Goal: Information Seeking & Learning: Learn about a topic

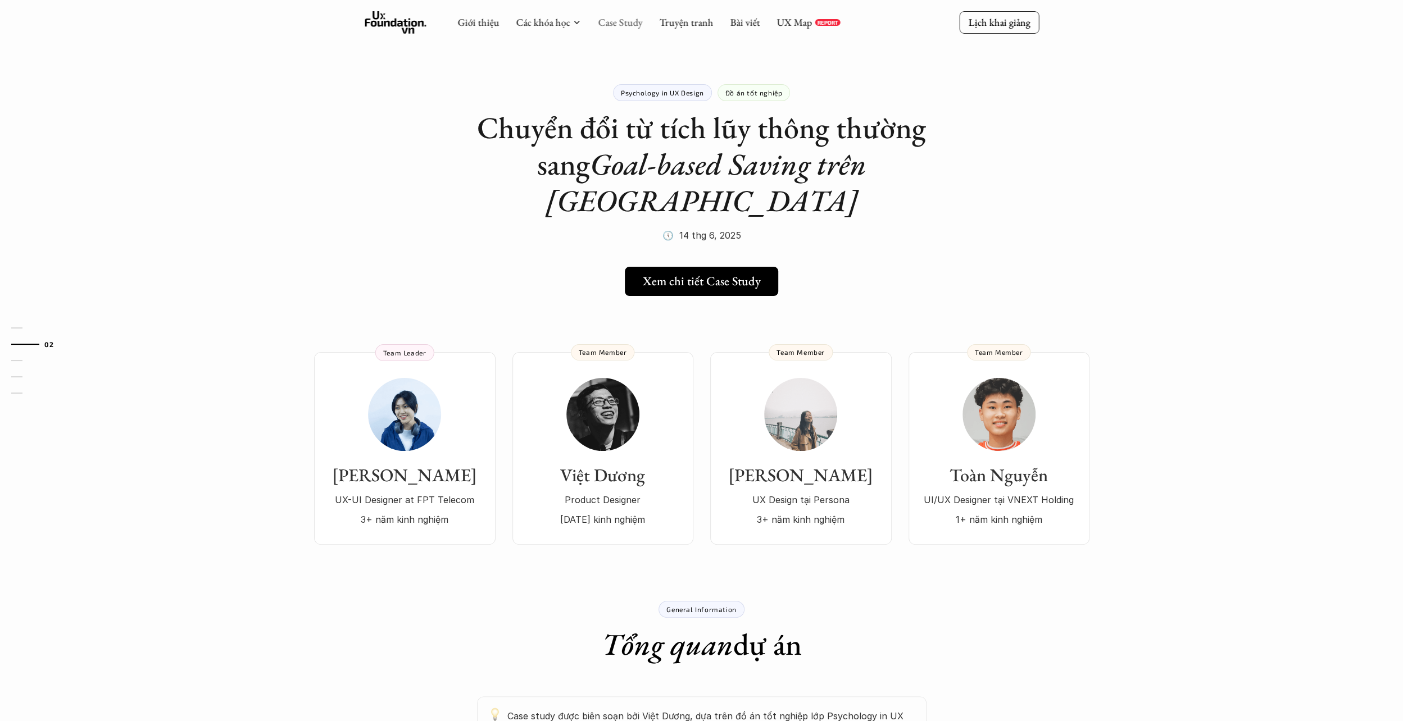
click at [618, 24] on link "Case Study" at bounding box center [620, 22] width 44 height 13
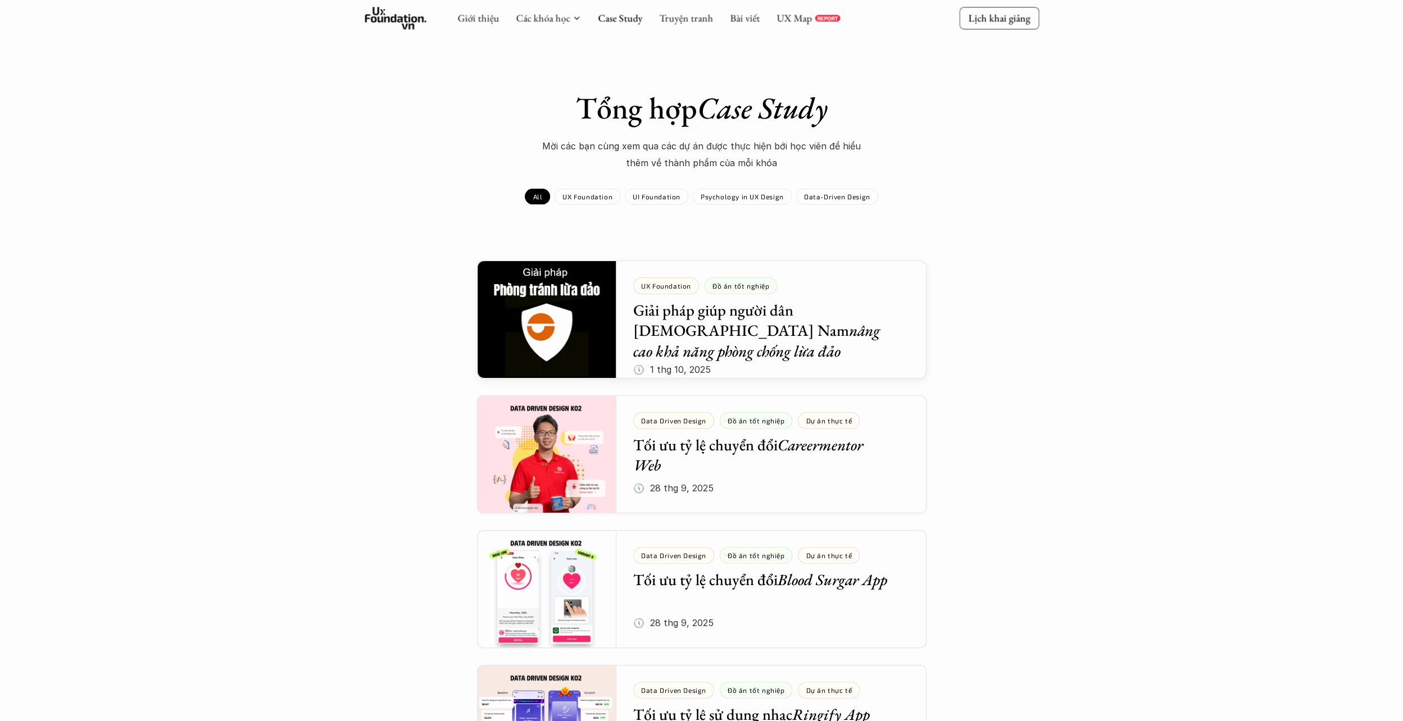
scroll to position [56, 0]
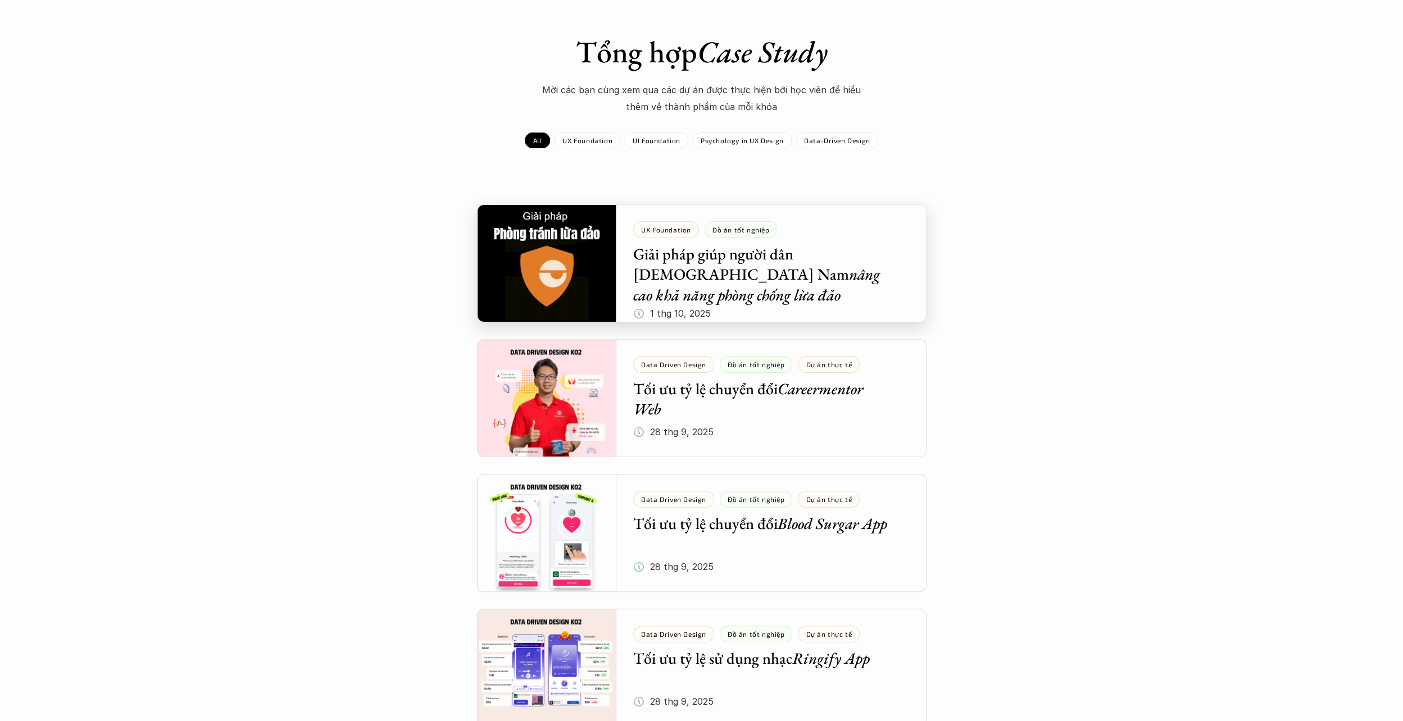
click at [576, 275] on div at bounding box center [701, 263] width 449 height 118
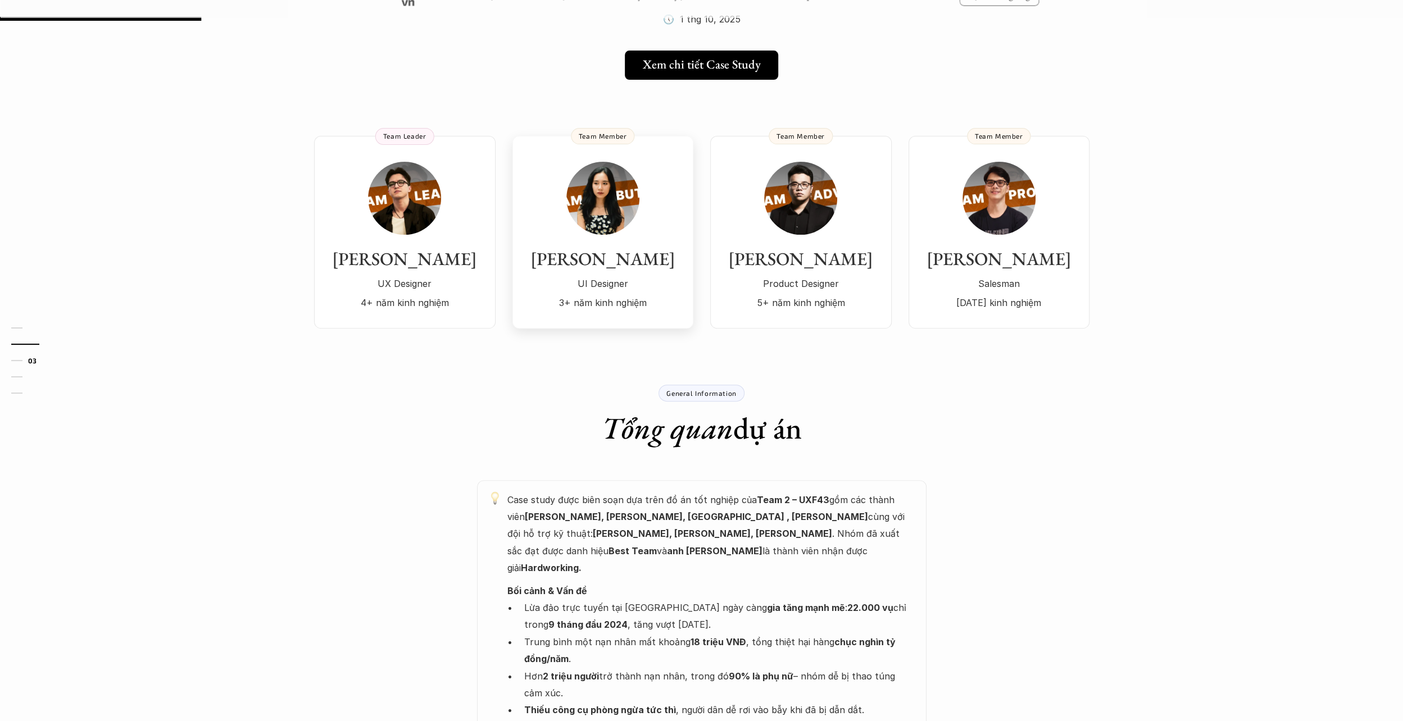
scroll to position [281, 0]
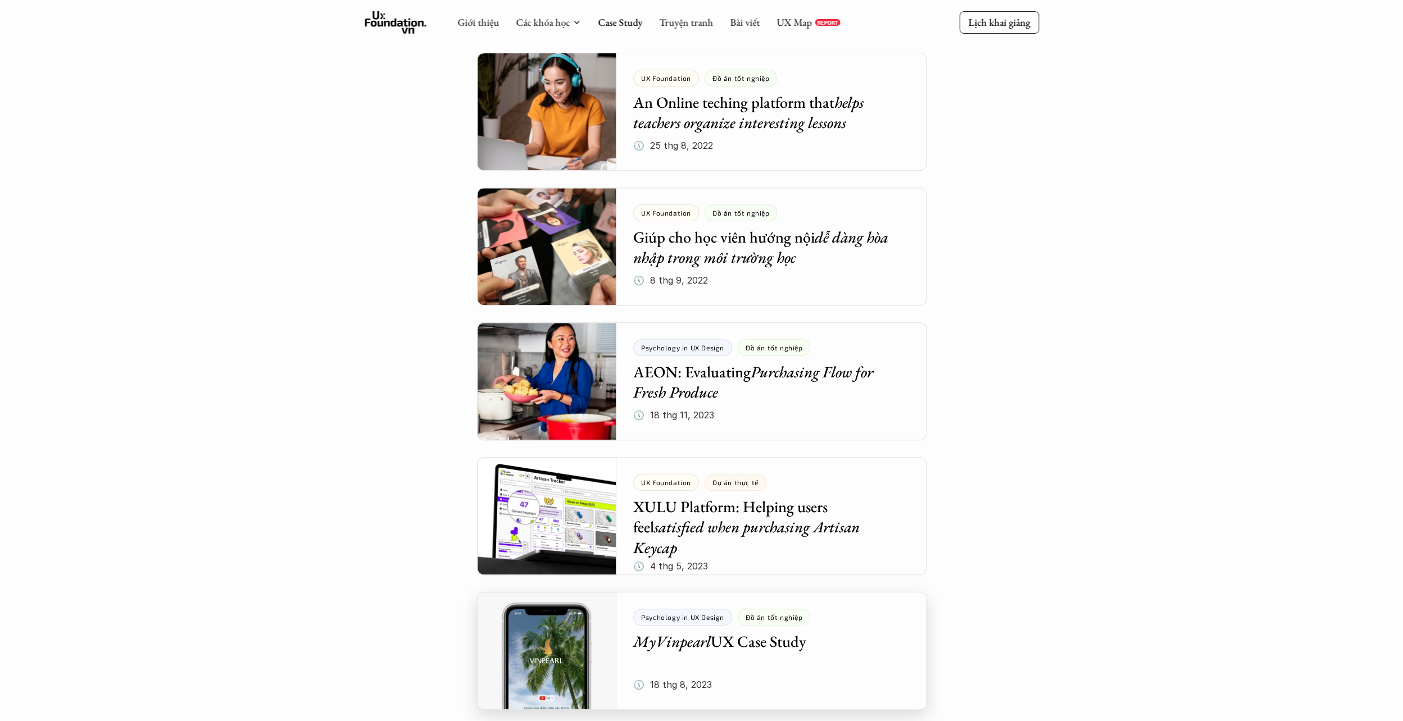
scroll to position [4550, 0]
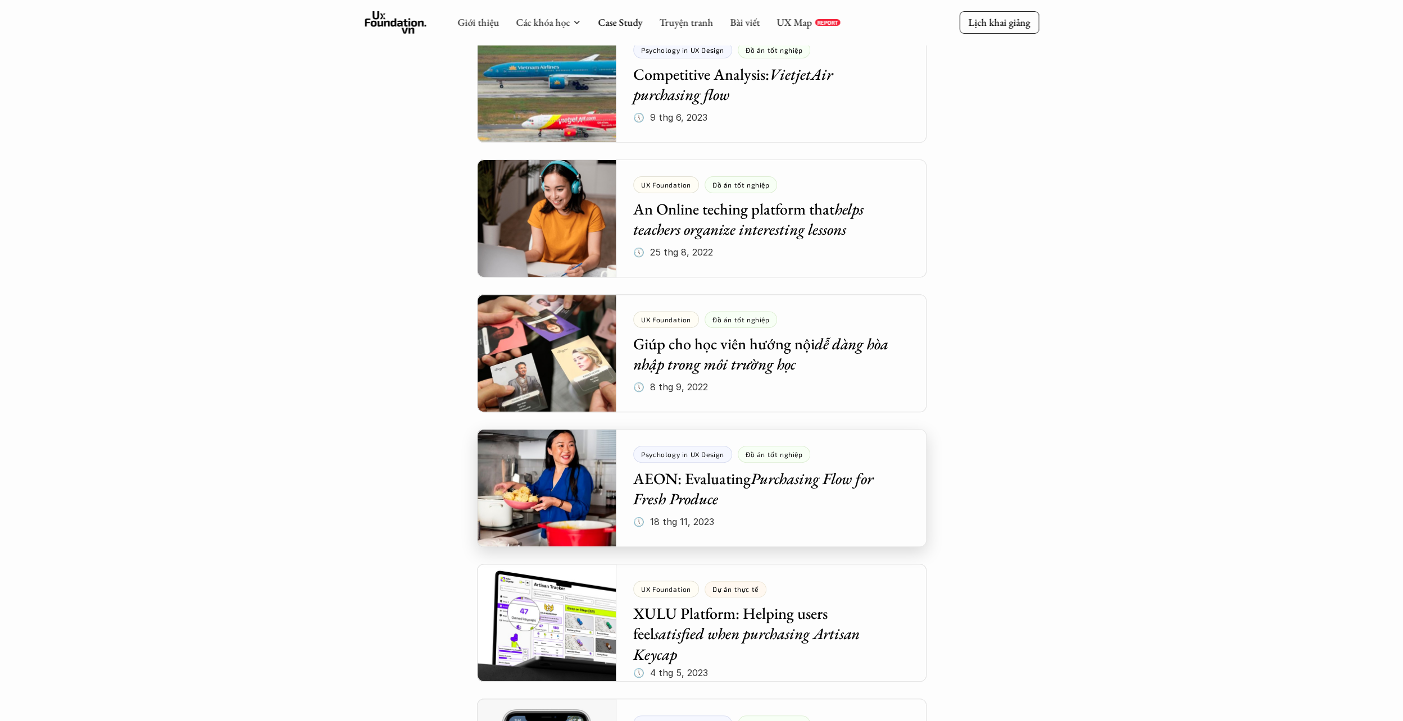
click at [703, 497] on div at bounding box center [701, 488] width 449 height 118
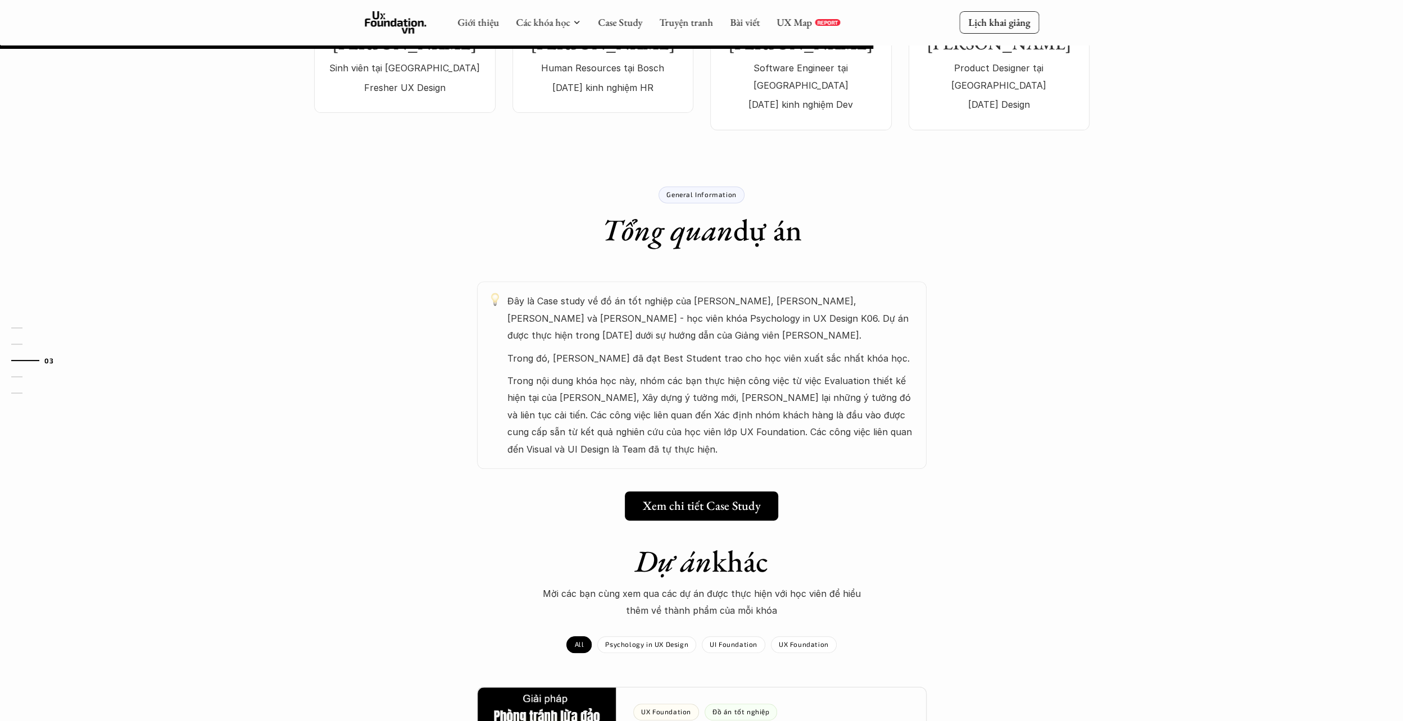
scroll to position [281, 0]
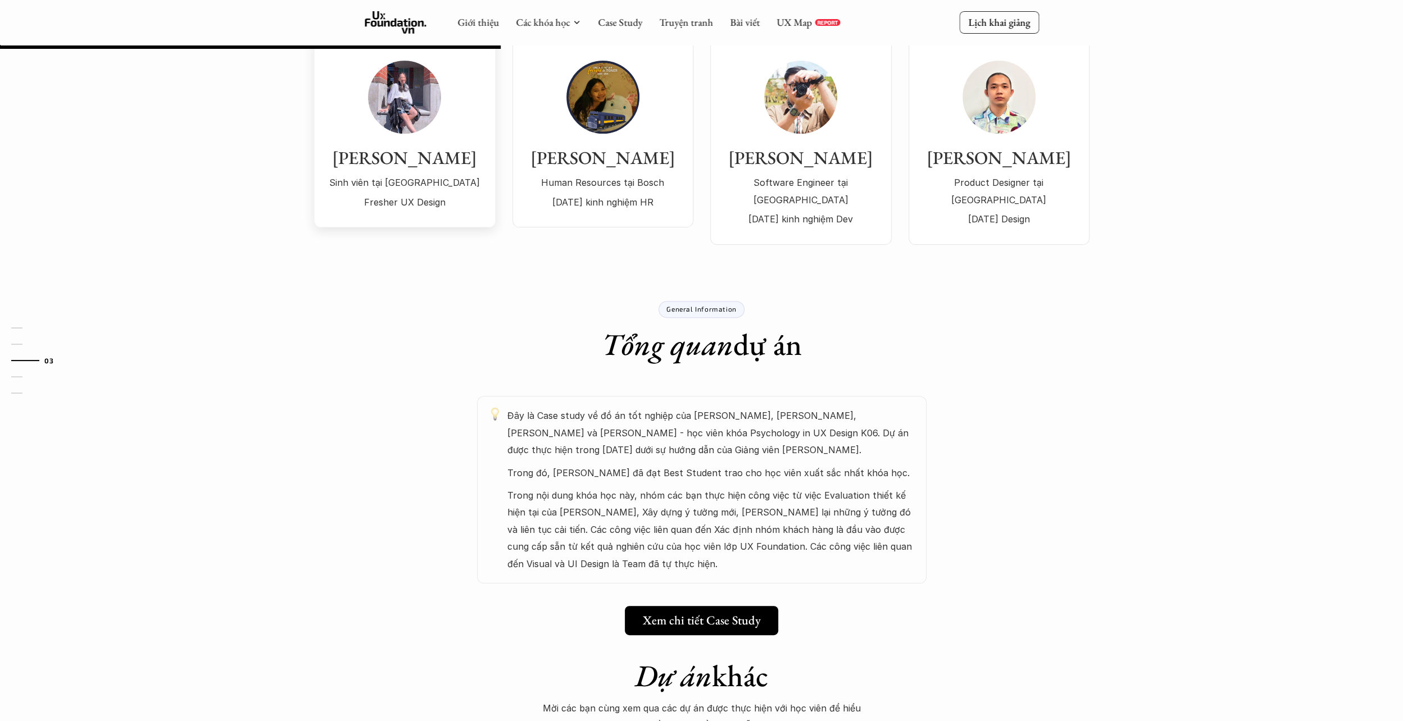
click at [394, 190] on p "Sinh viên tại [GEOGRAPHIC_DATA]" at bounding box center [404, 182] width 159 height 17
click at [624, 30] on div "Giới thiệu Các khóa học Case Study Truyện tranh Bài viết UX Map REPORT" at bounding box center [648, 22] width 383 height 22
click at [624, 22] on link "Case Study" at bounding box center [620, 22] width 44 height 13
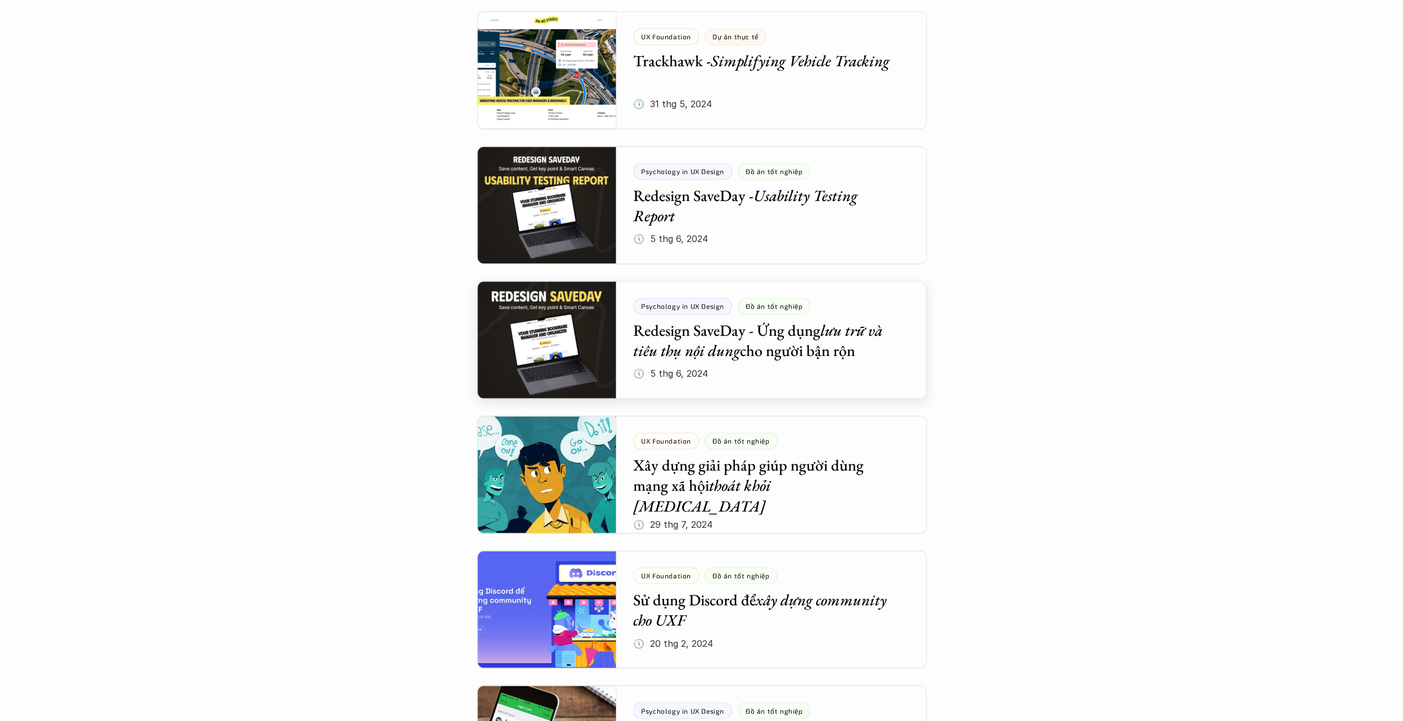
scroll to position [1517, 0]
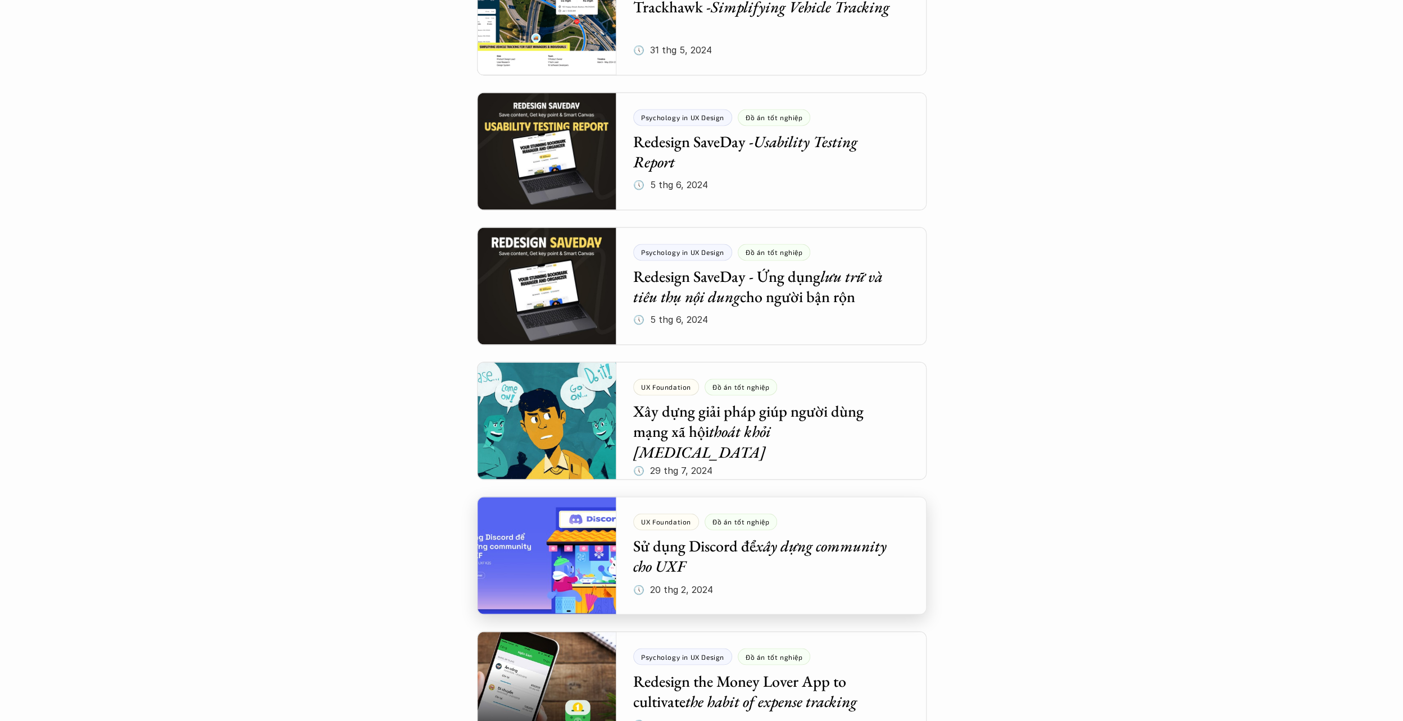
click at [763, 570] on div at bounding box center [701, 556] width 449 height 118
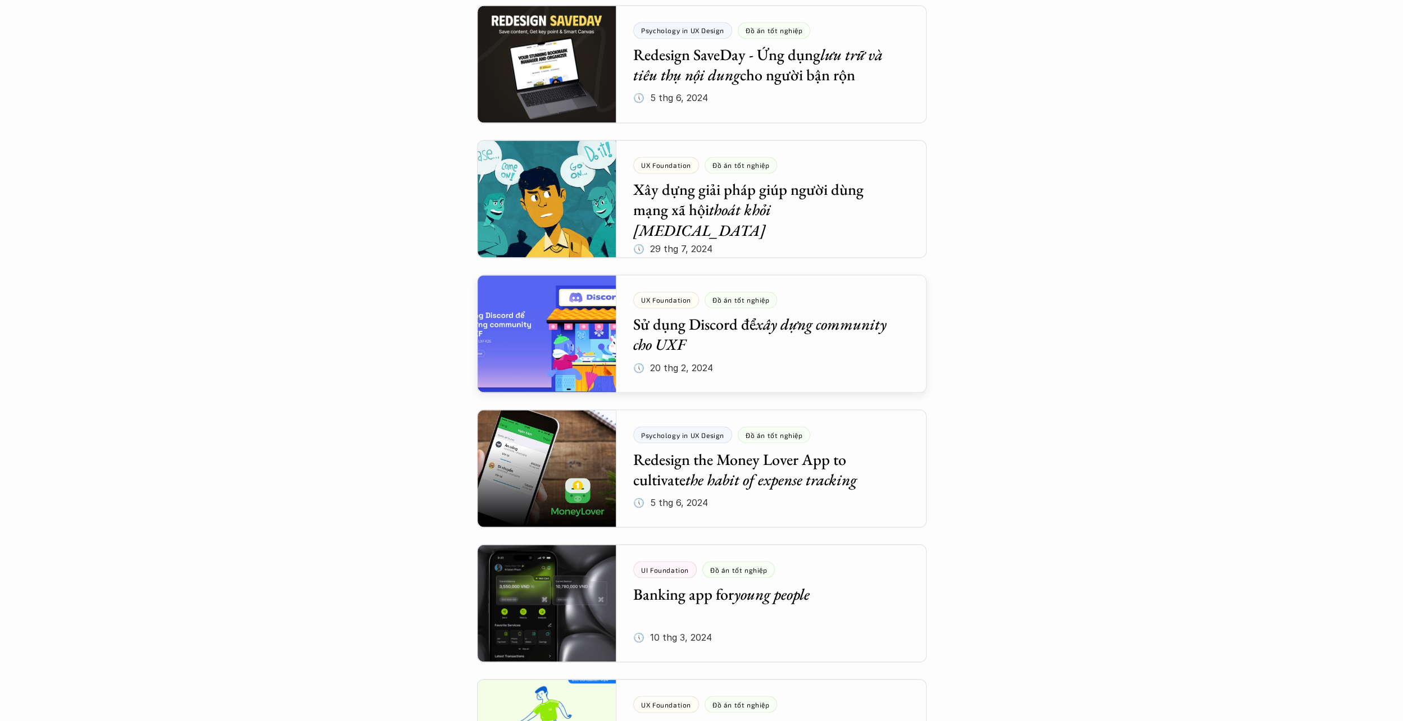
scroll to position [1740, 0]
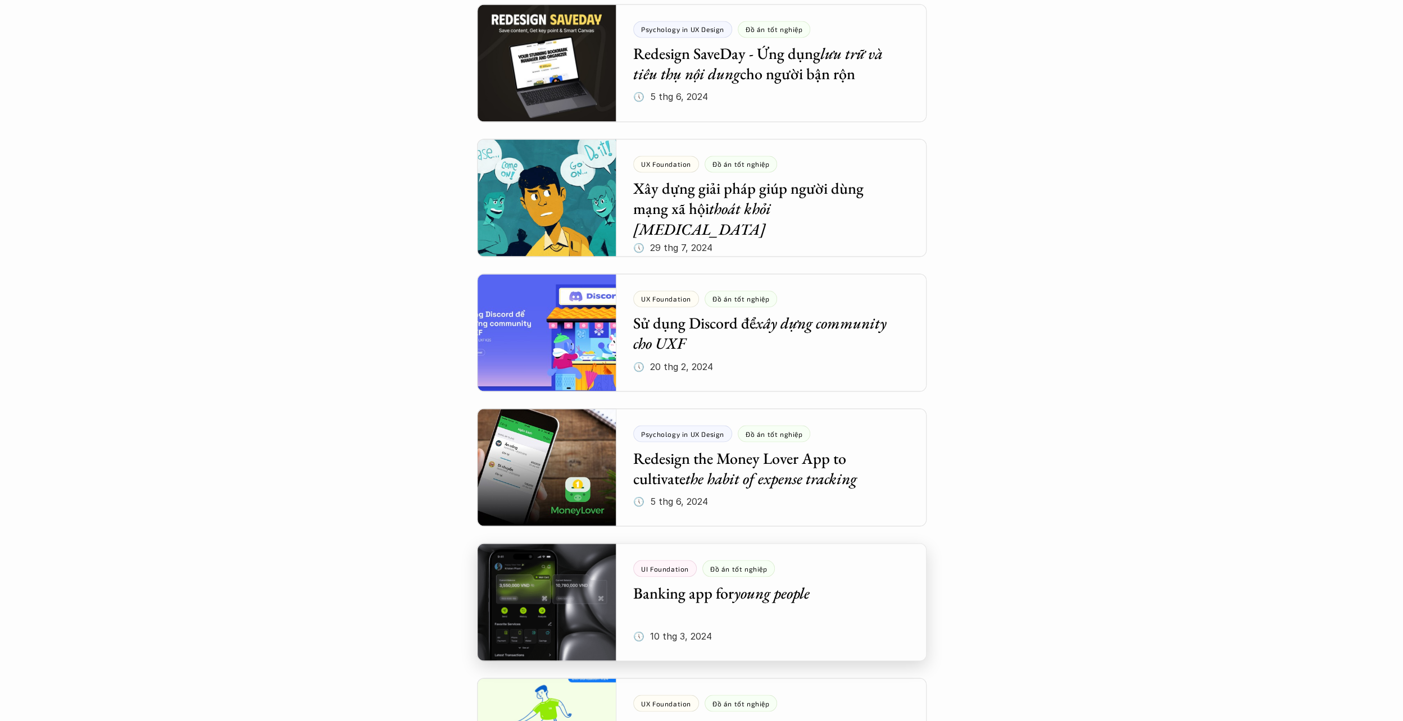
click at [800, 601] on div at bounding box center [701, 602] width 449 height 118
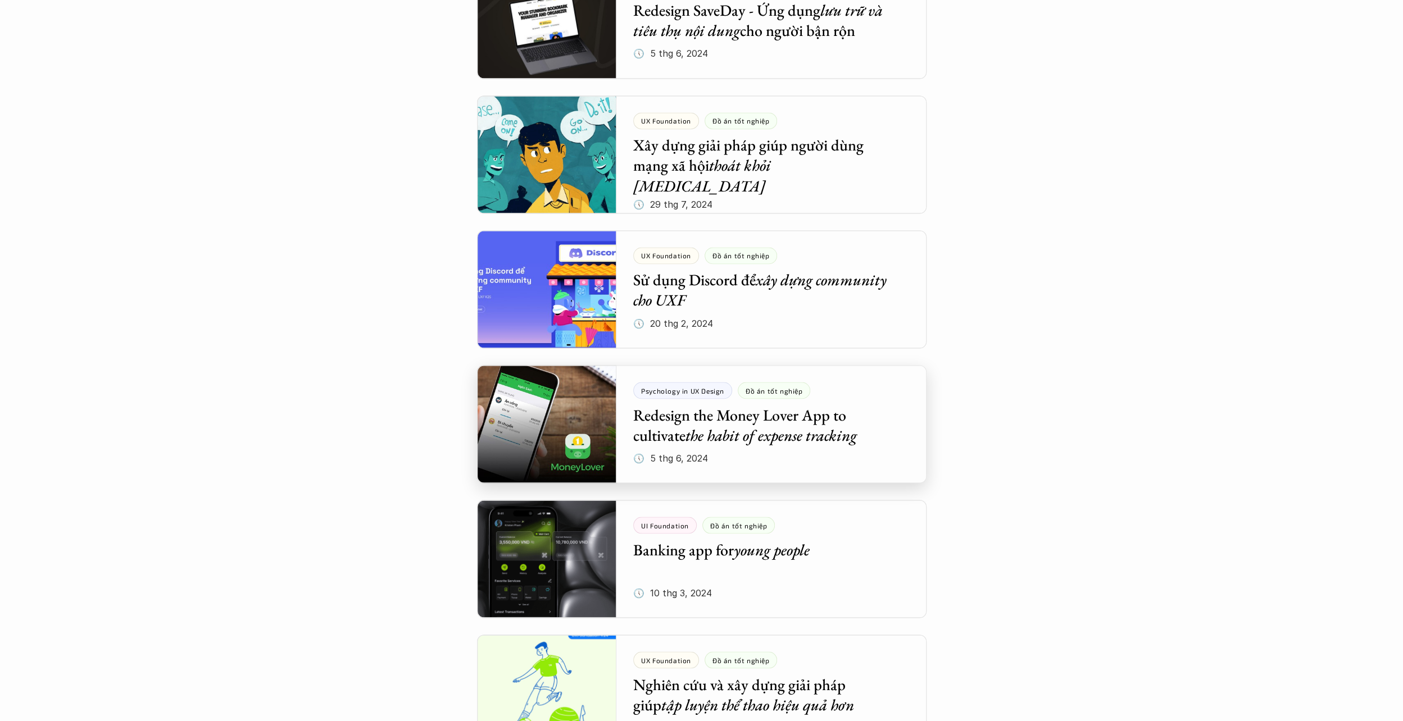
scroll to position [1845, 0]
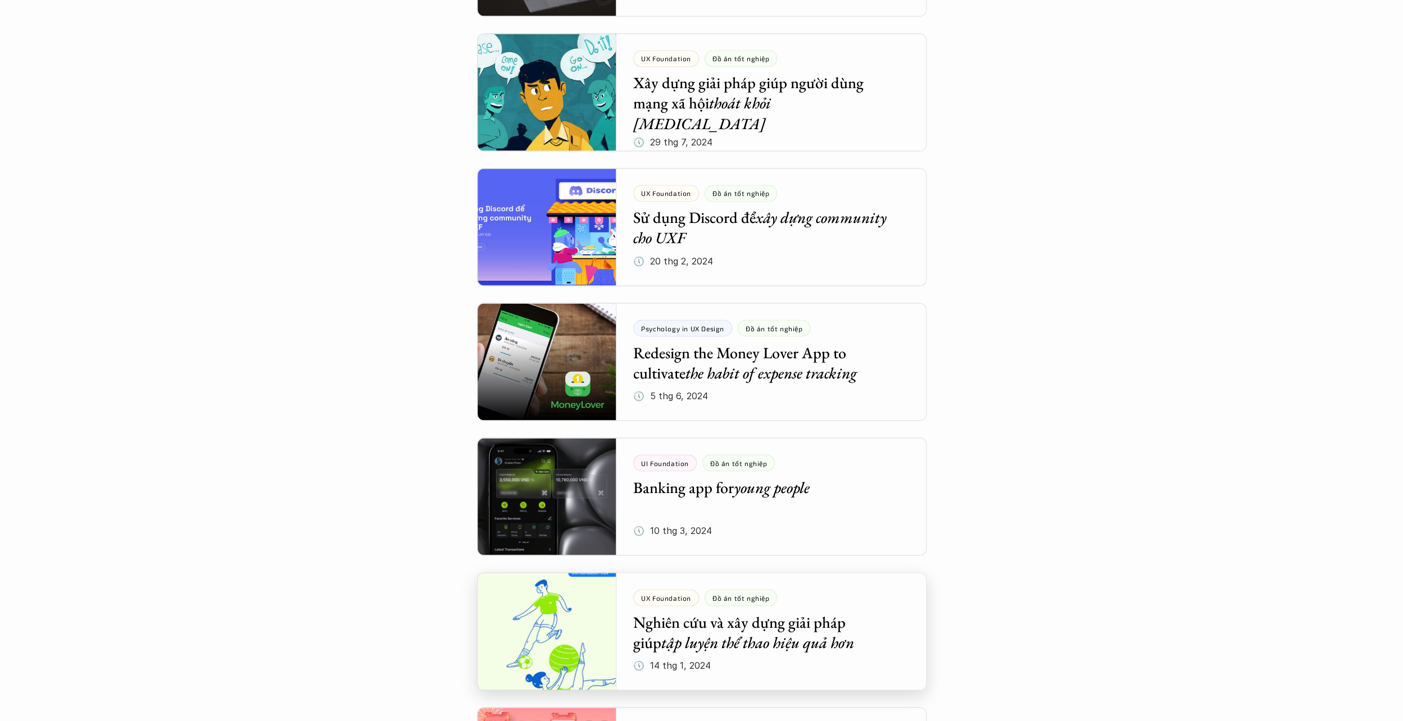
click at [779, 639] on div at bounding box center [701, 631] width 449 height 118
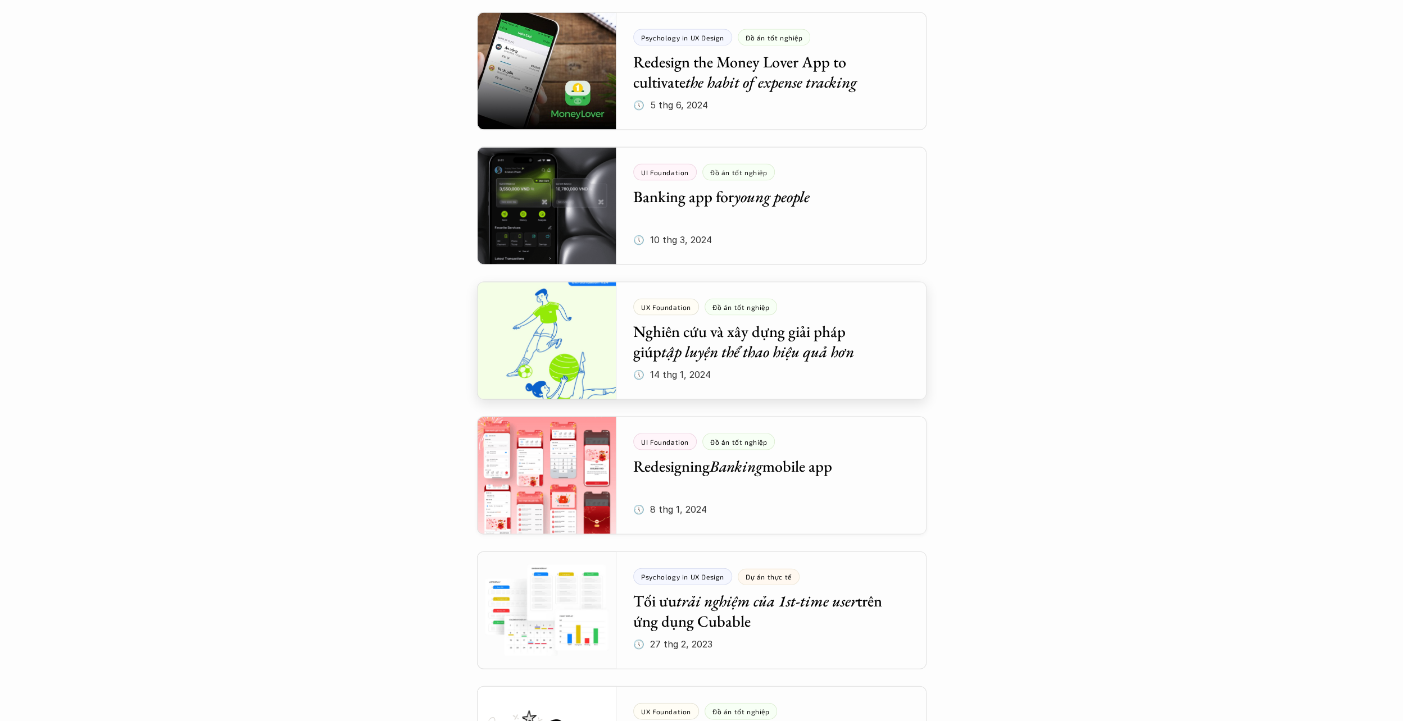
scroll to position [2292, 0]
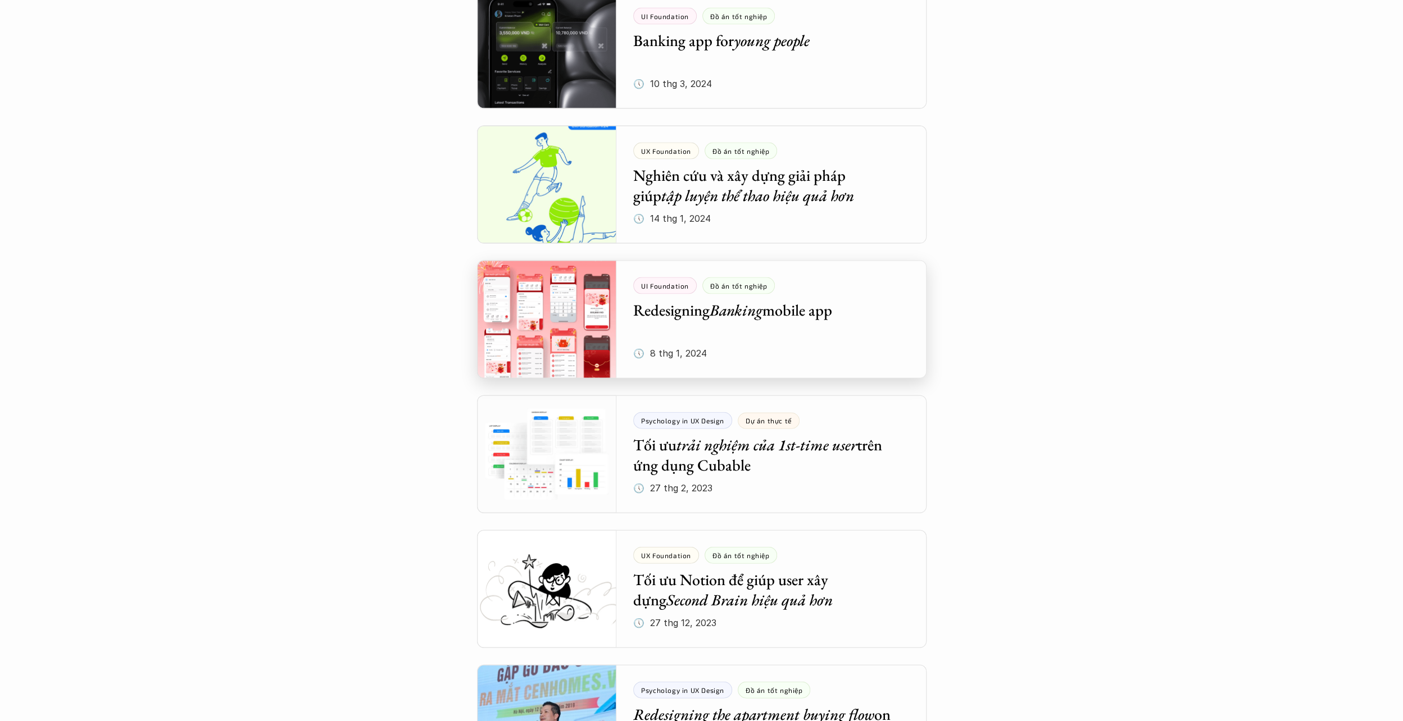
click at [802, 345] on div at bounding box center [701, 320] width 449 height 118
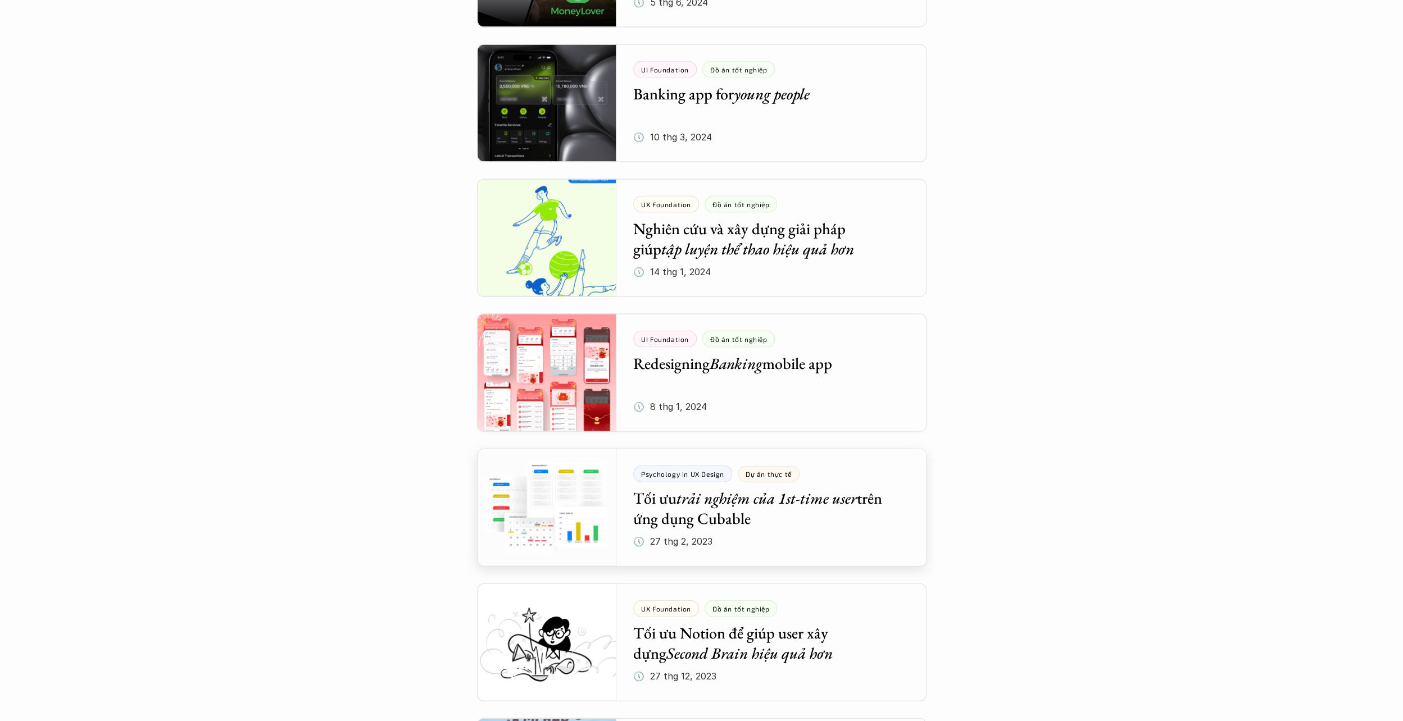
scroll to position [2279, 0]
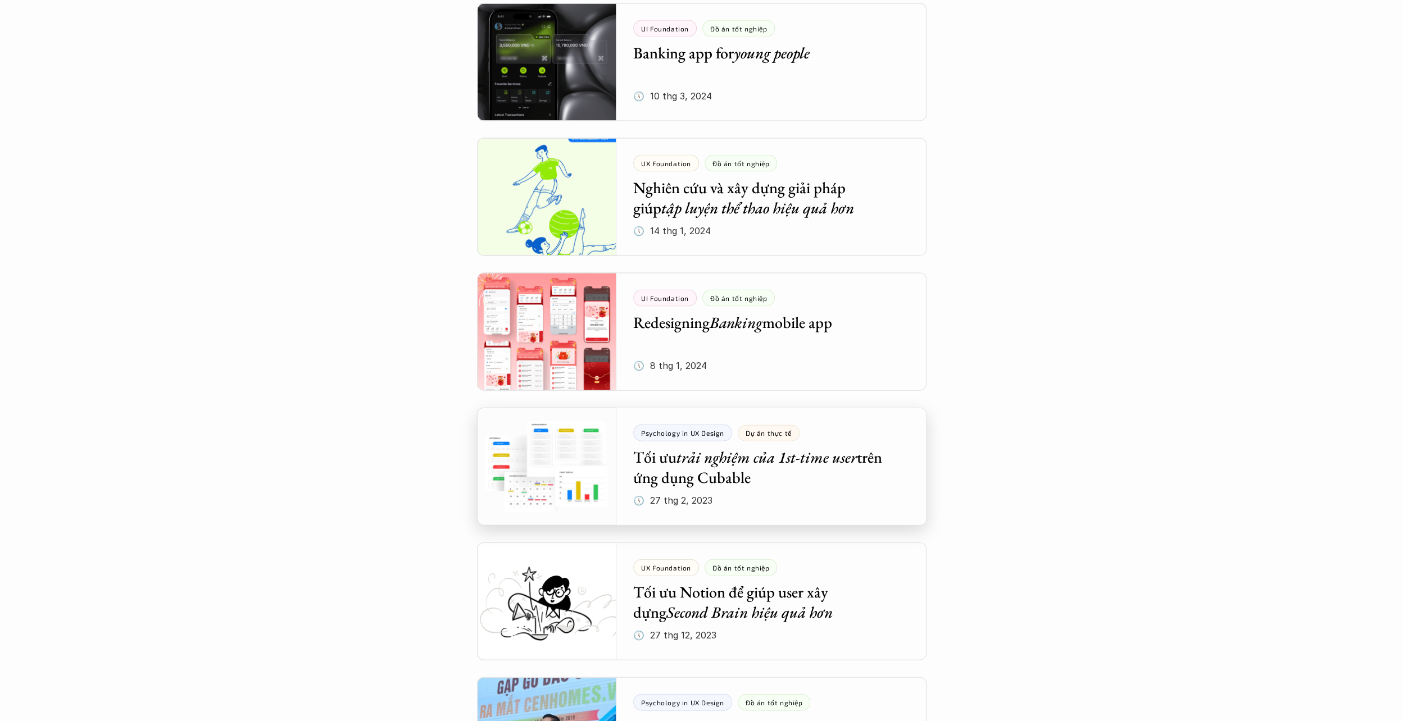
click at [822, 517] on div at bounding box center [701, 467] width 449 height 118
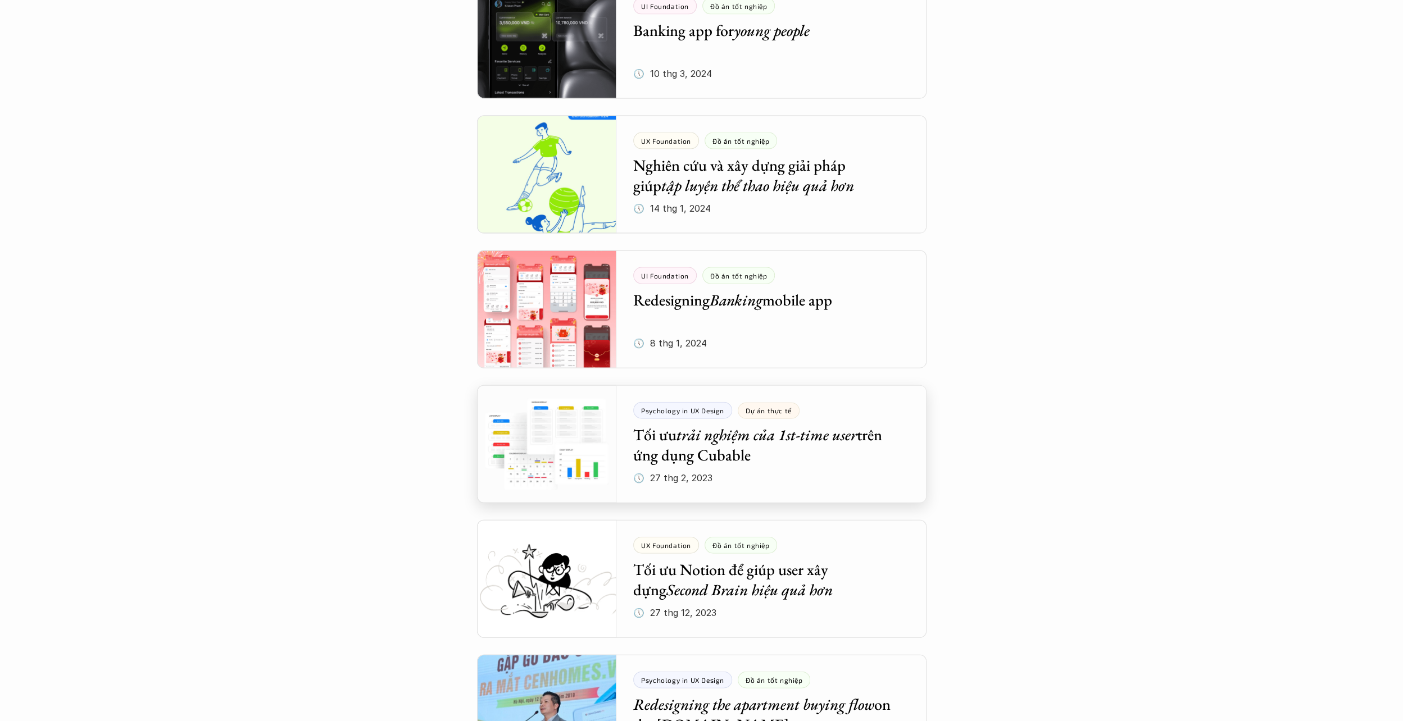
scroll to position [2349, 0]
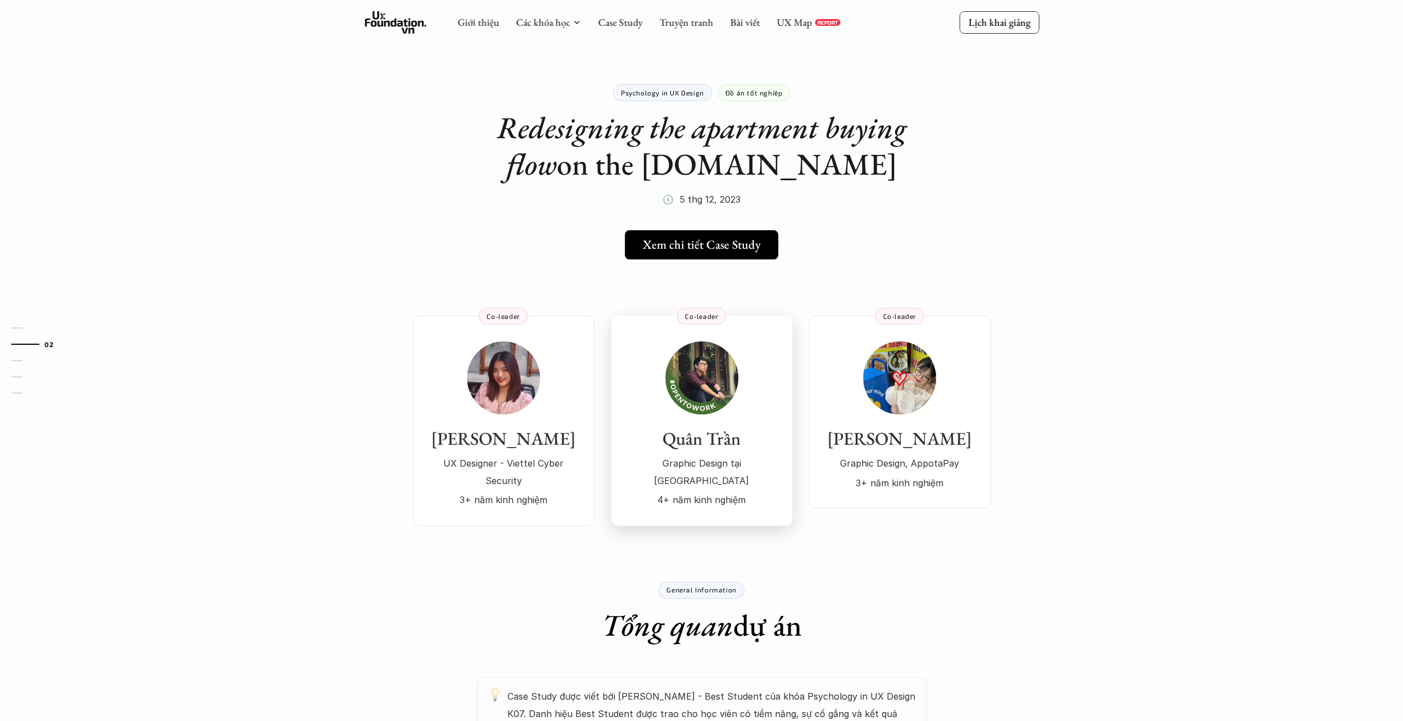
click at [676, 406] on div "Quân Trần Graphic Design tại DTH 4+ năm kinh nghiệm" at bounding box center [701, 425] width 158 height 167
